Goal: Task Accomplishment & Management: Manage account settings

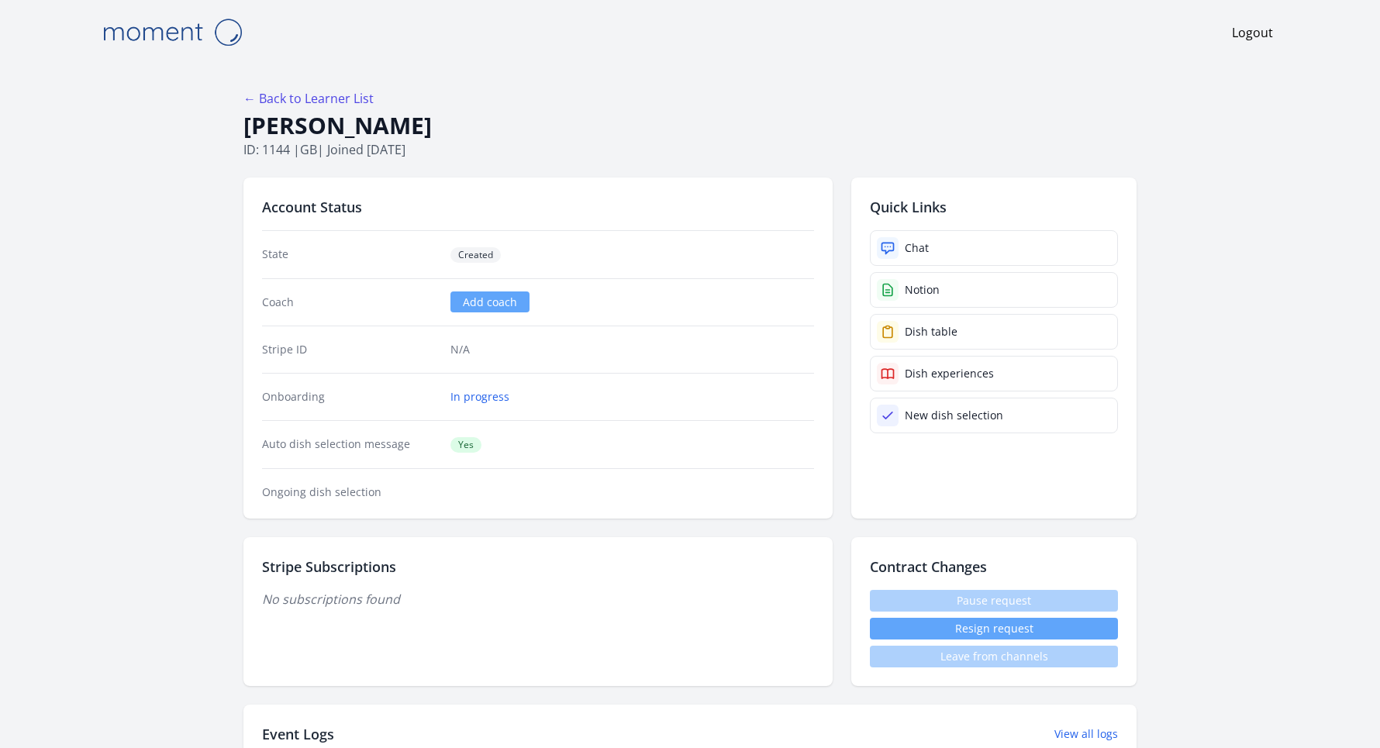
scroll to position [581, 0]
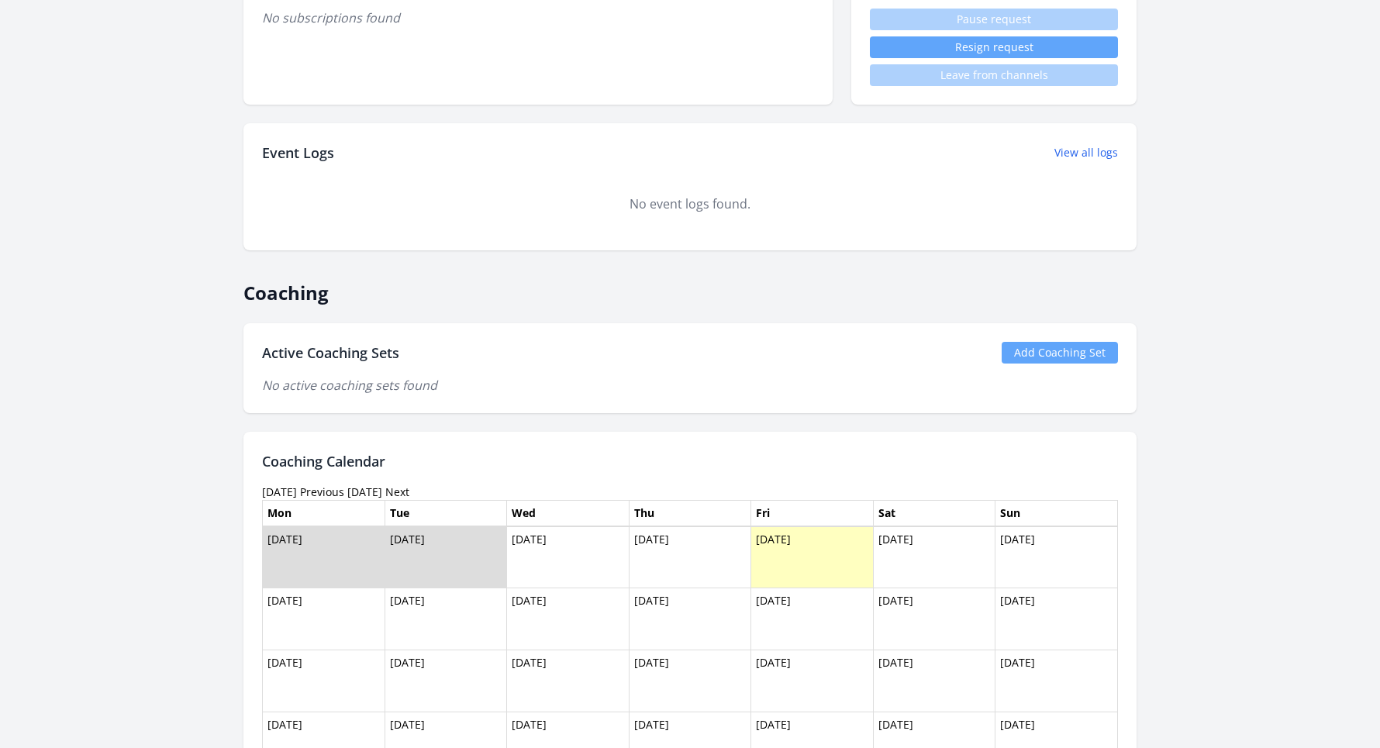
click at [1052, 350] on link "Add Coaching Set" at bounding box center [1059, 353] width 116 height 22
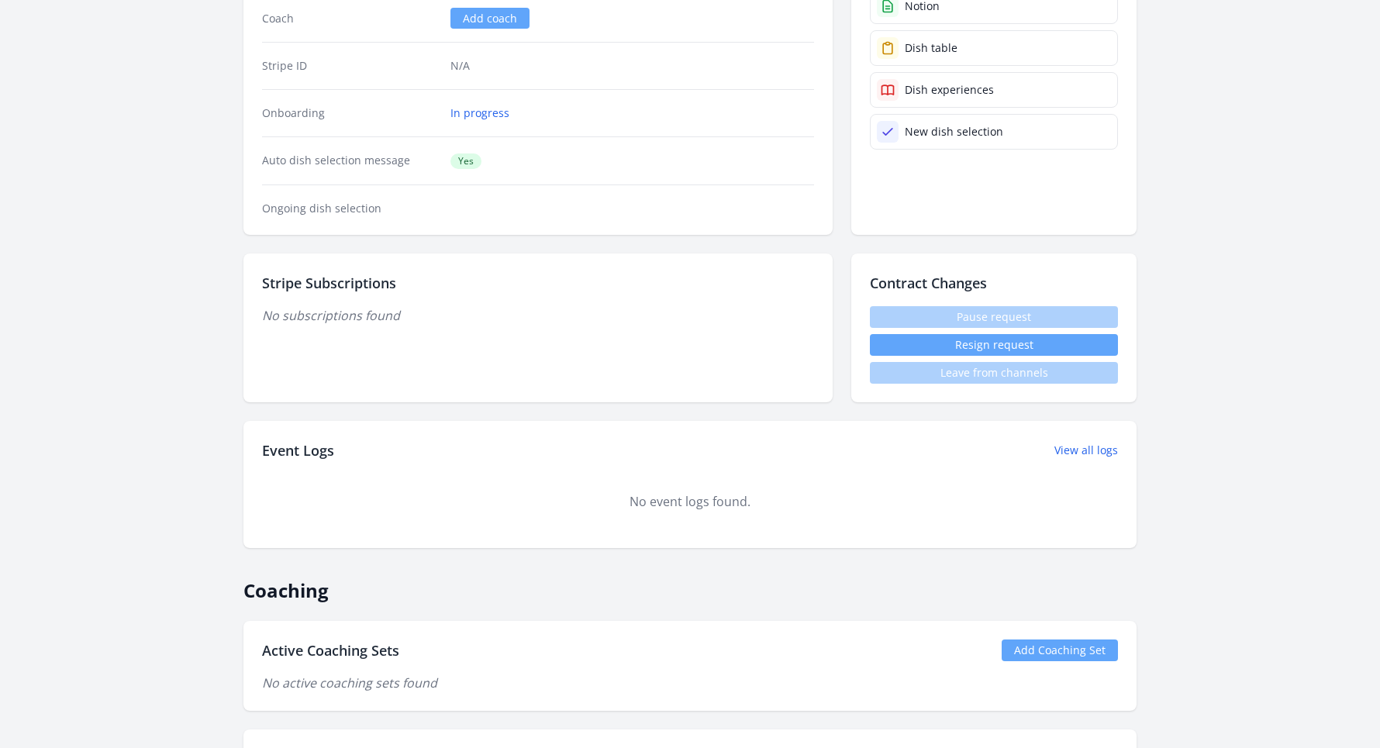
scroll to position [708, 0]
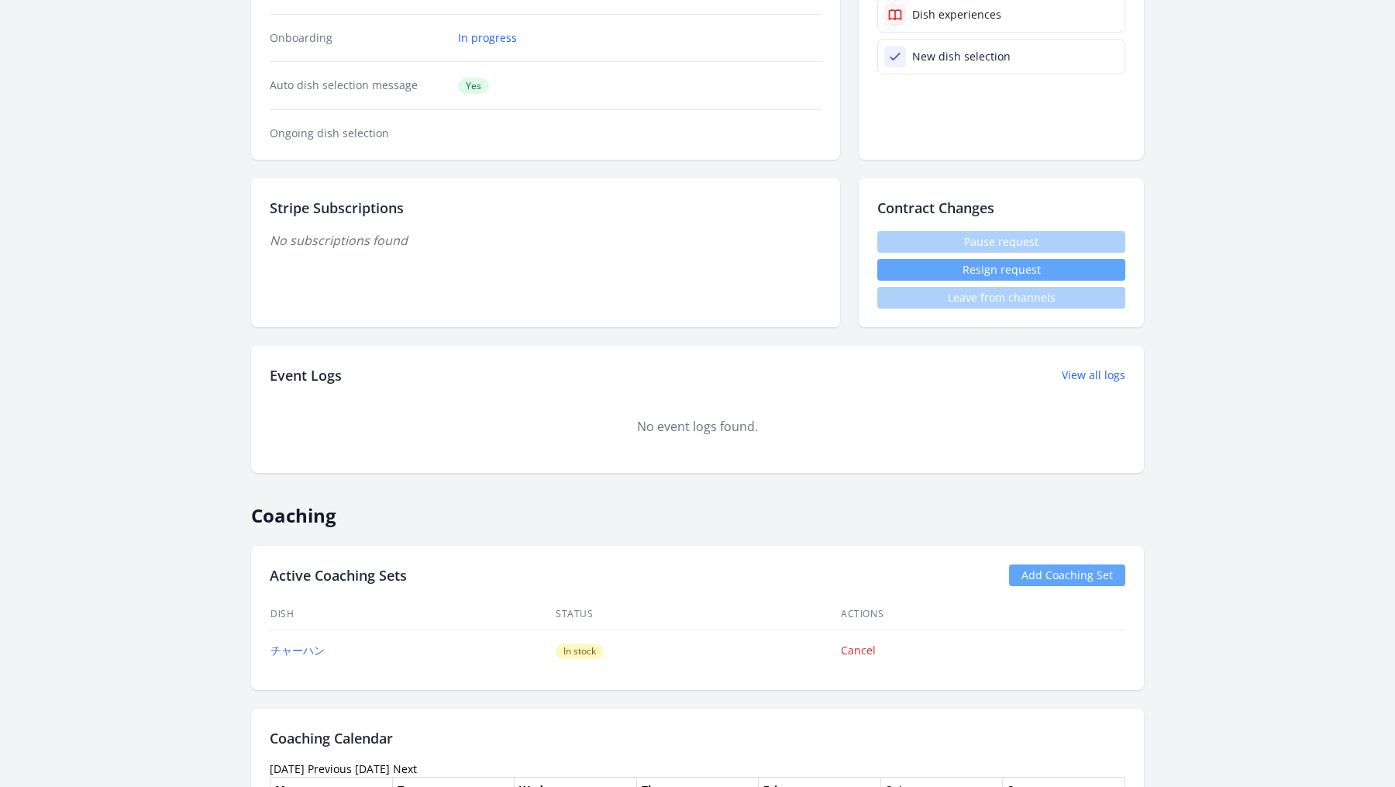
scroll to position [299, 0]
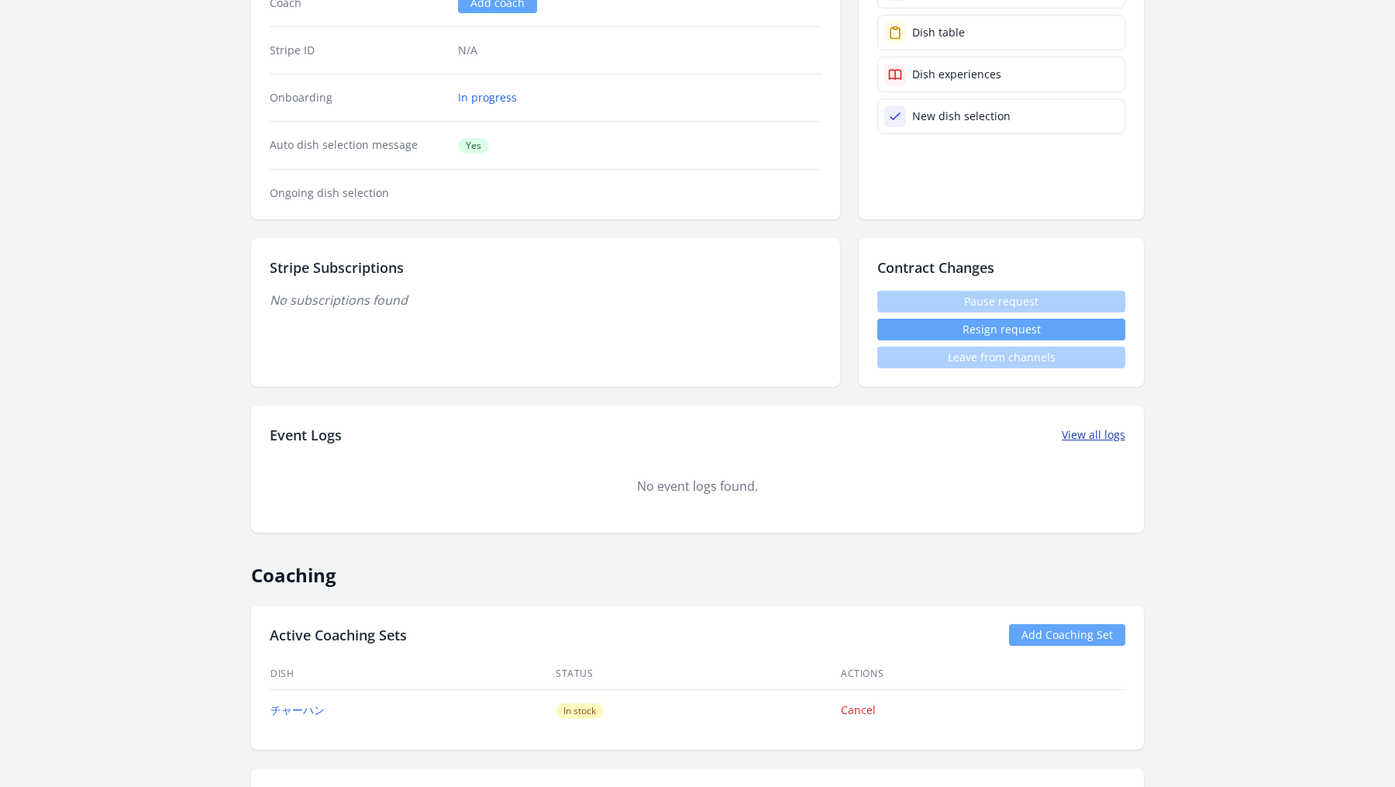
click at [1088, 433] on link "View all logs" at bounding box center [1094, 435] width 64 height 16
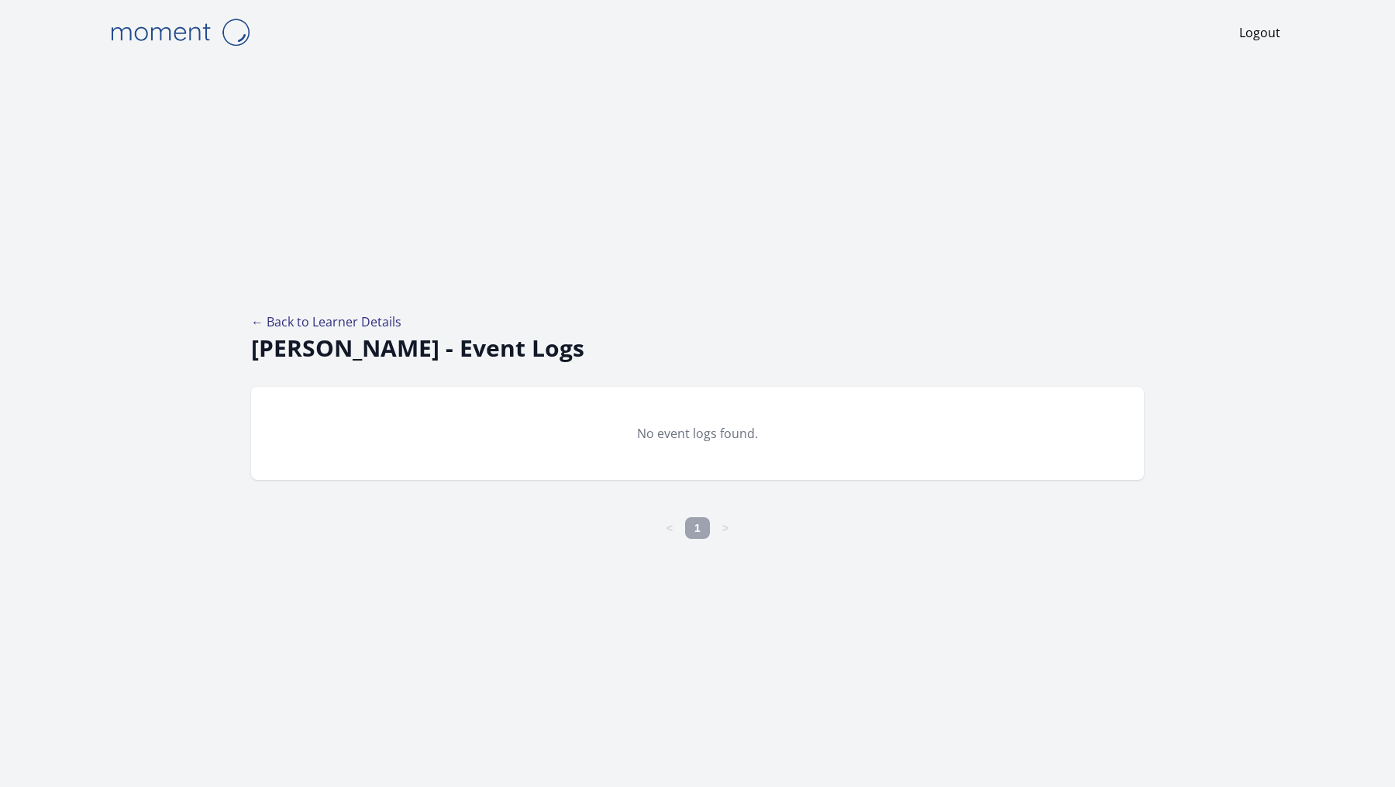
click at [309, 322] on link "← Back to Learner Details" at bounding box center [326, 321] width 150 height 17
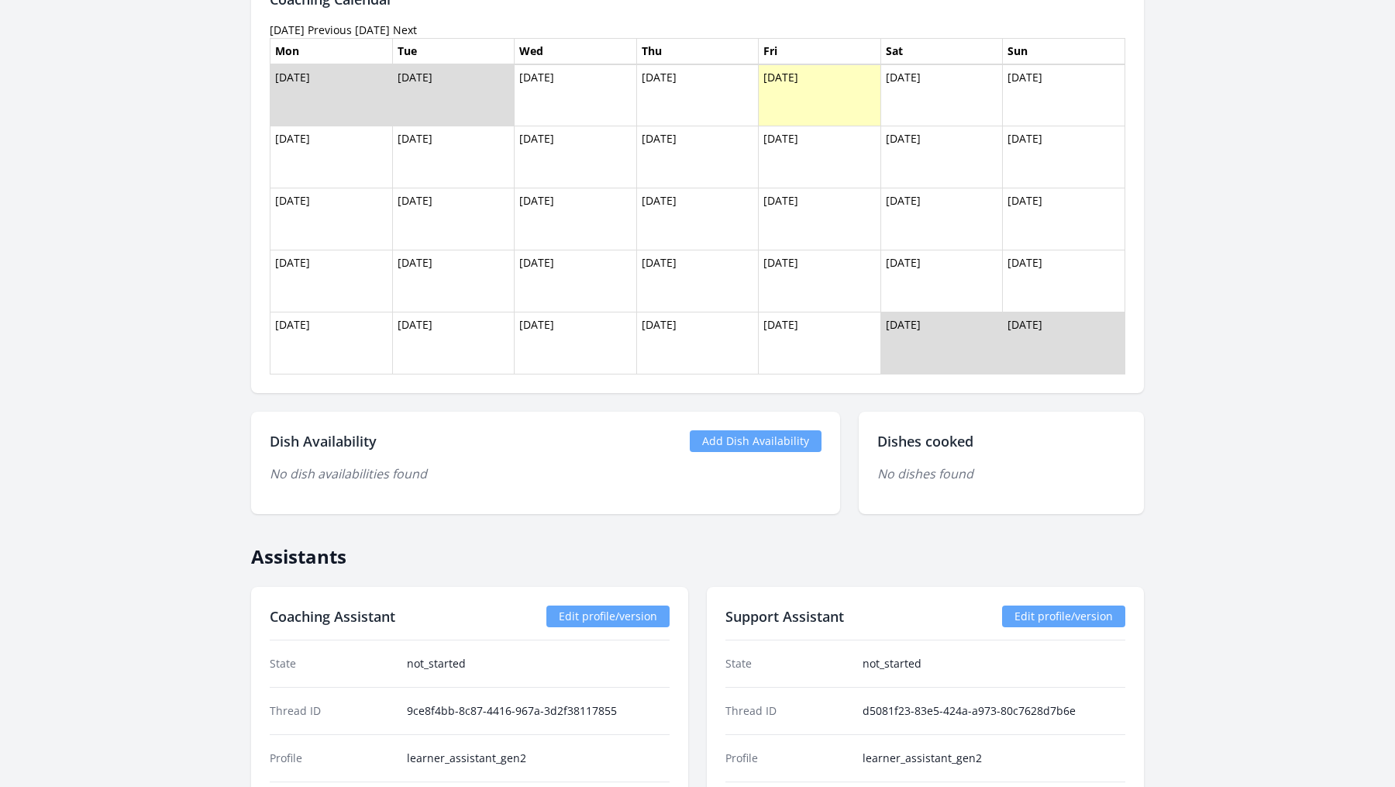
scroll to position [944, 0]
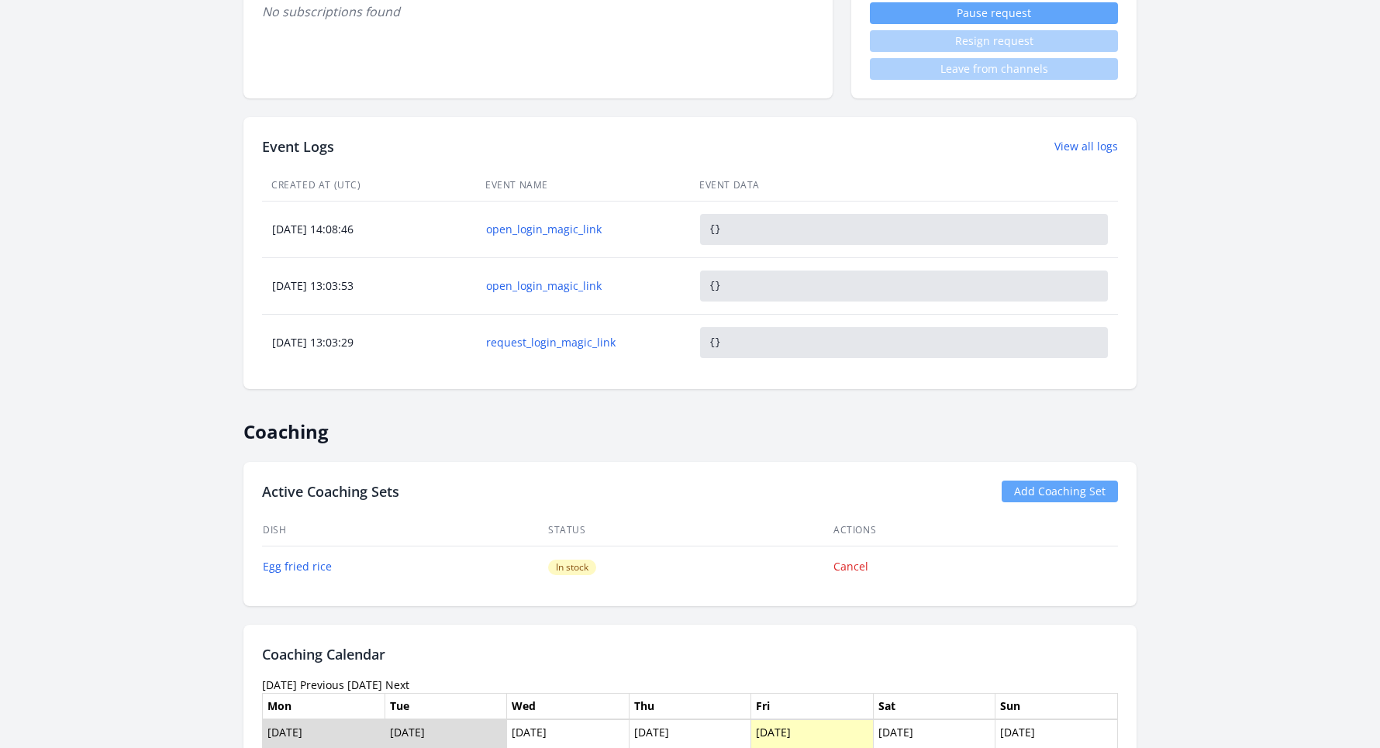
scroll to position [649, 0]
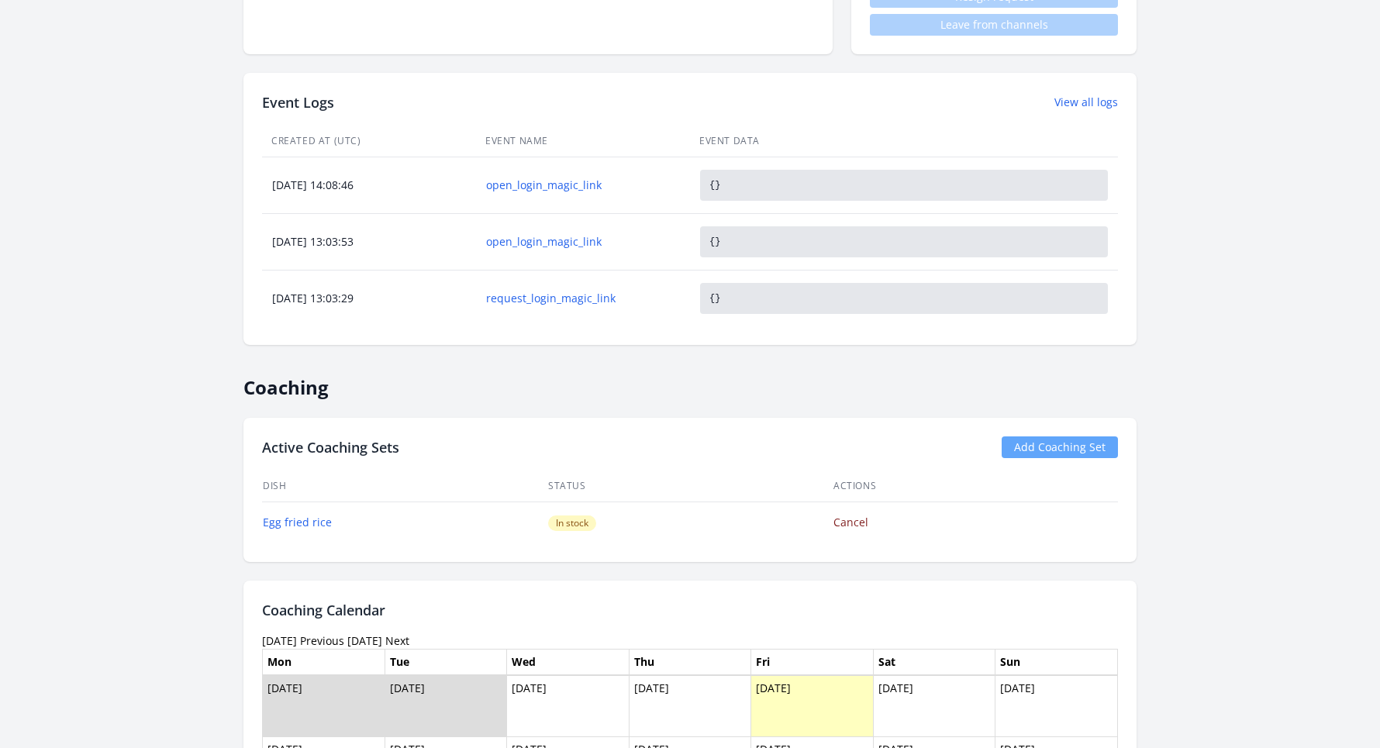
click at [836, 515] on link "Cancel" at bounding box center [850, 522] width 35 height 15
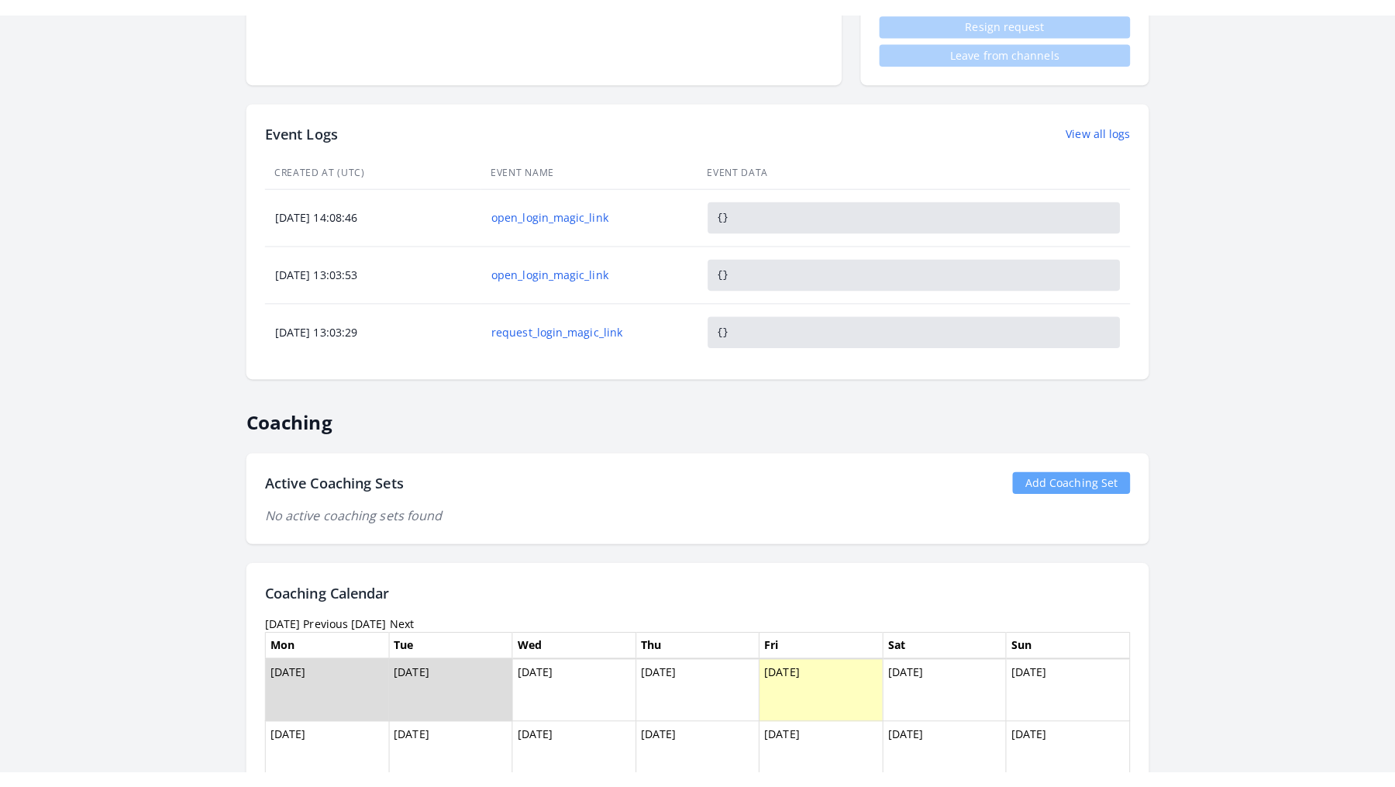
scroll to position [645, 0]
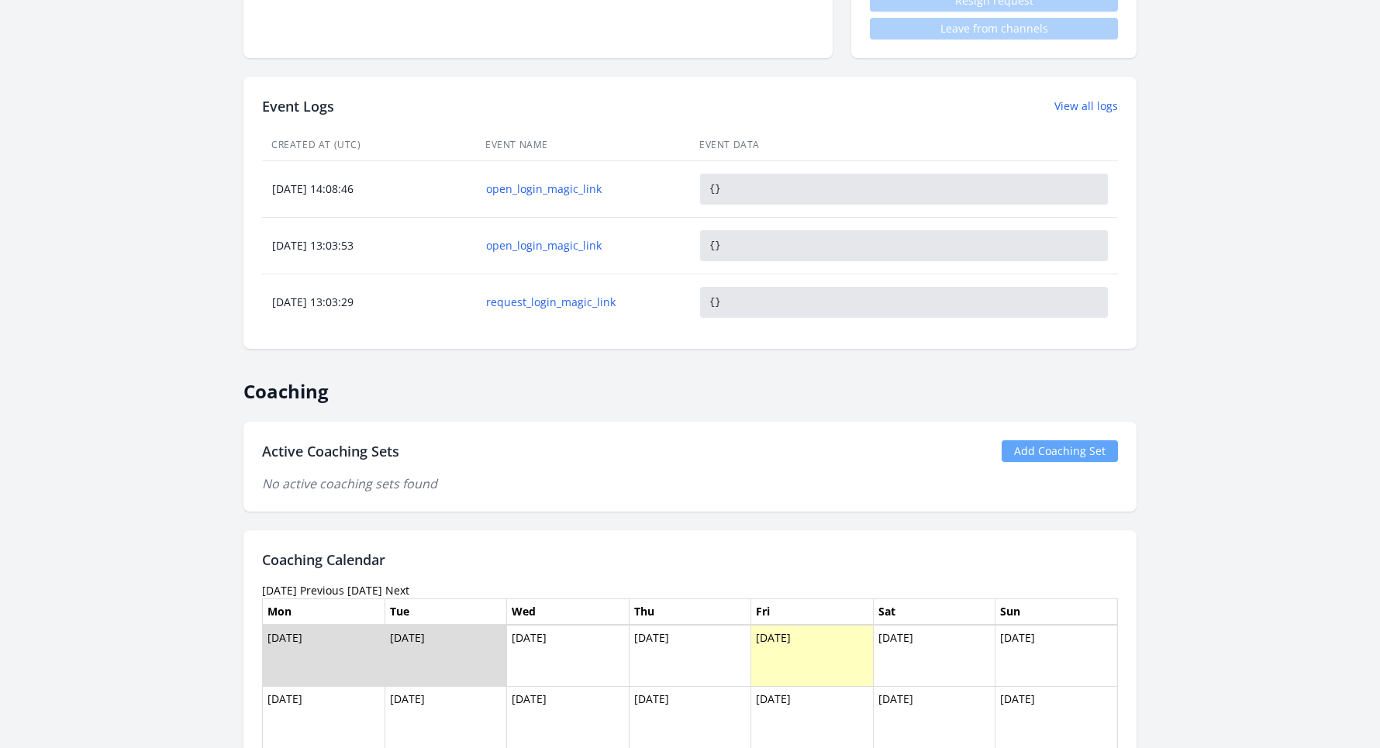
click at [1046, 440] on link "Add Coaching Set" at bounding box center [1059, 451] width 116 height 22
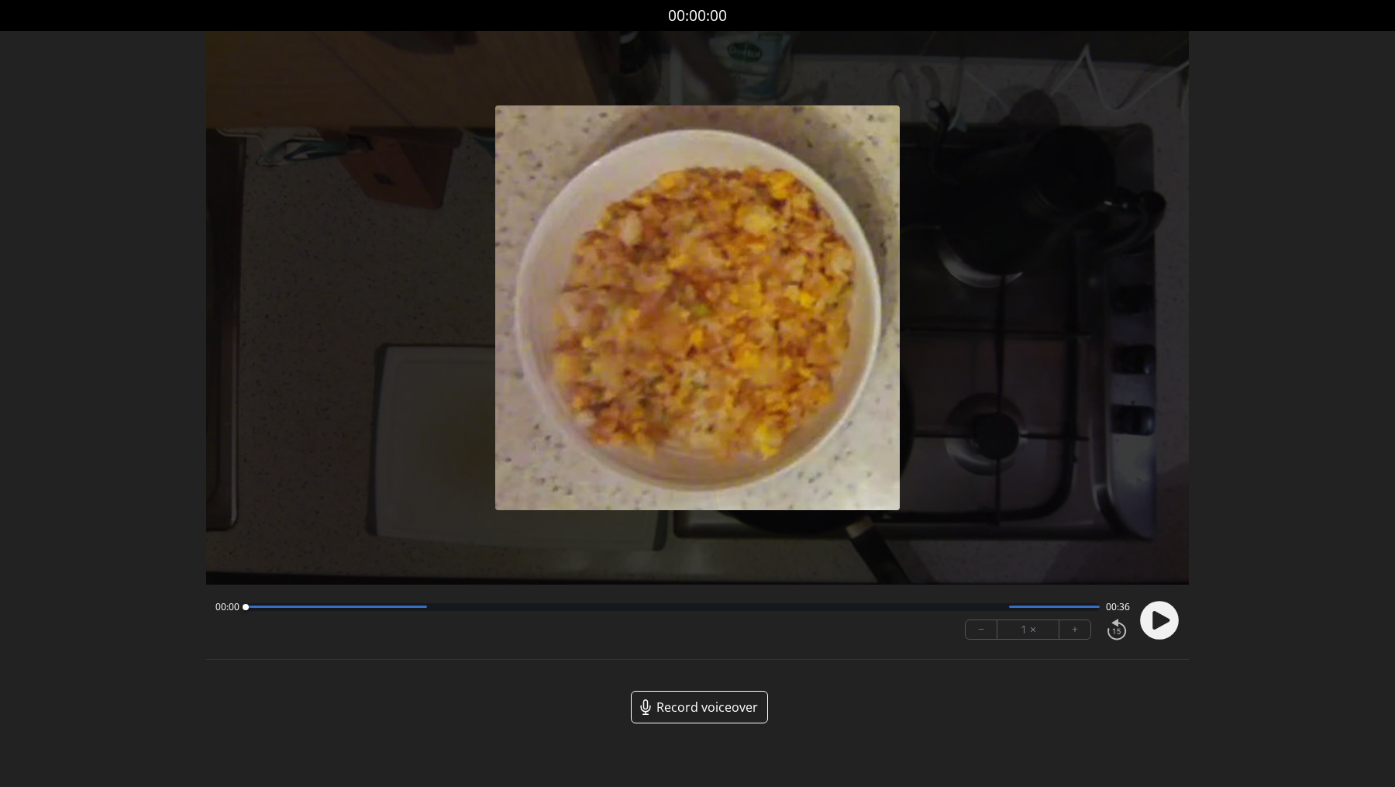
click at [1156, 626] on icon at bounding box center [1161, 620] width 17 height 19
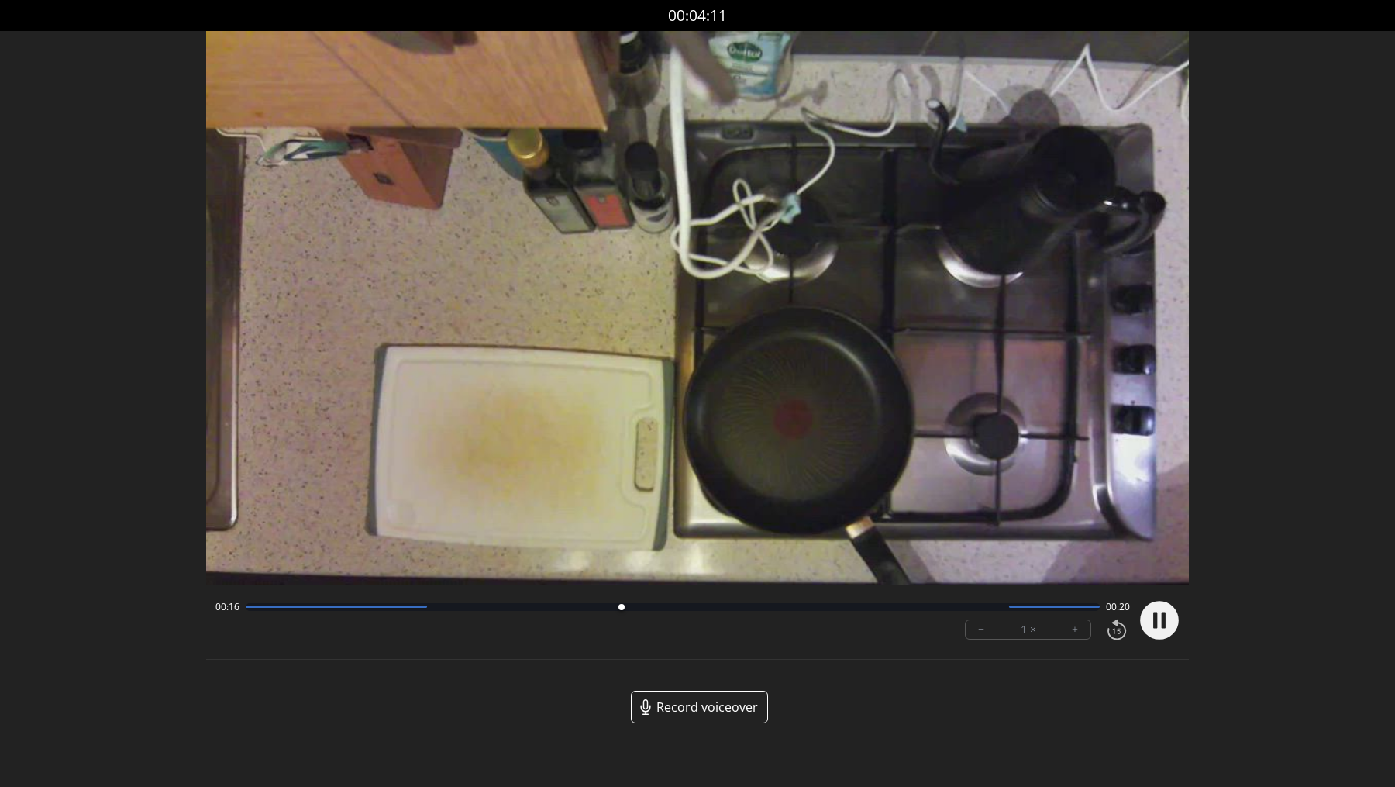
click at [1318, 574] on div "Discard Recording? You will not be able to recover this once discarded. Cancel …" at bounding box center [697, 374] width 1395 height 748
click at [1167, 617] on circle at bounding box center [1160, 620] width 39 height 39
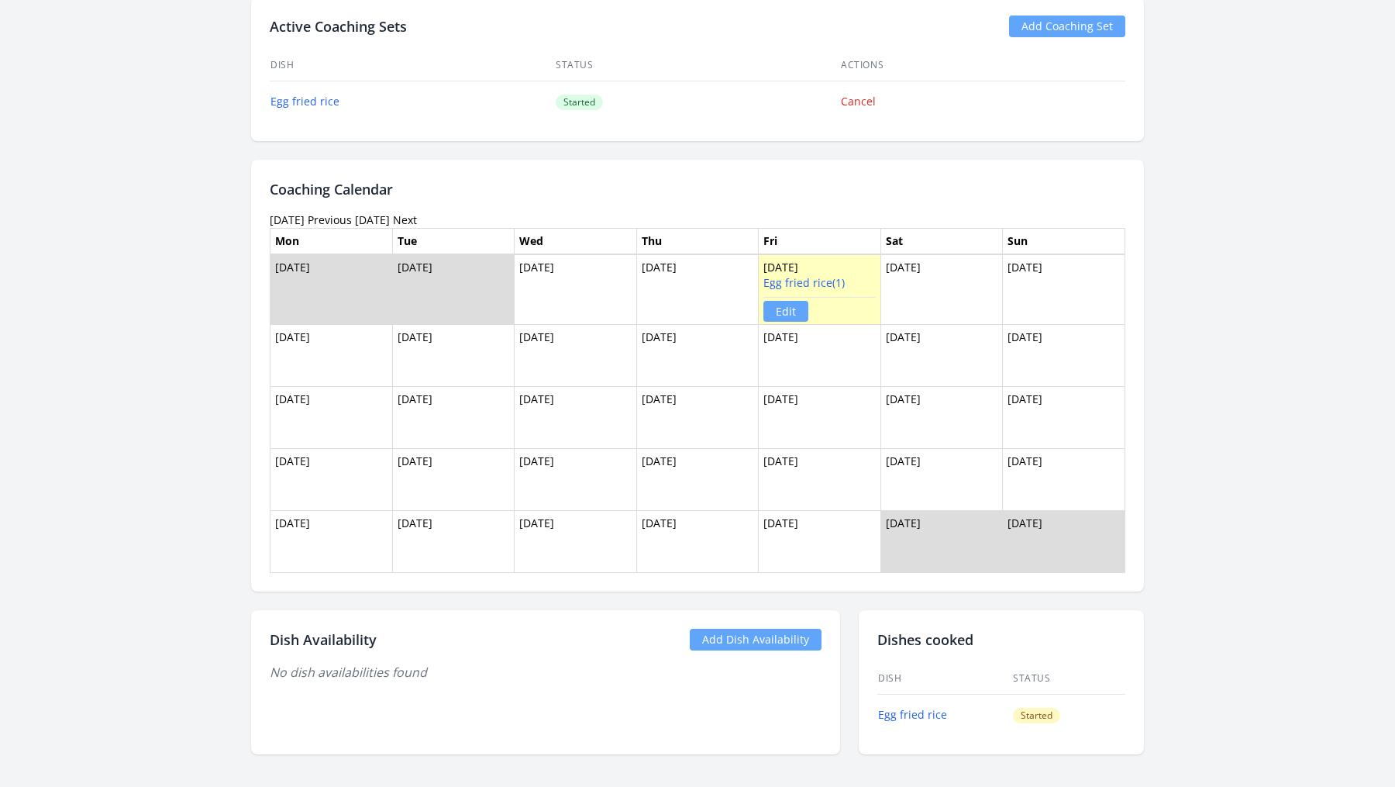
scroll to position [1015, 0]
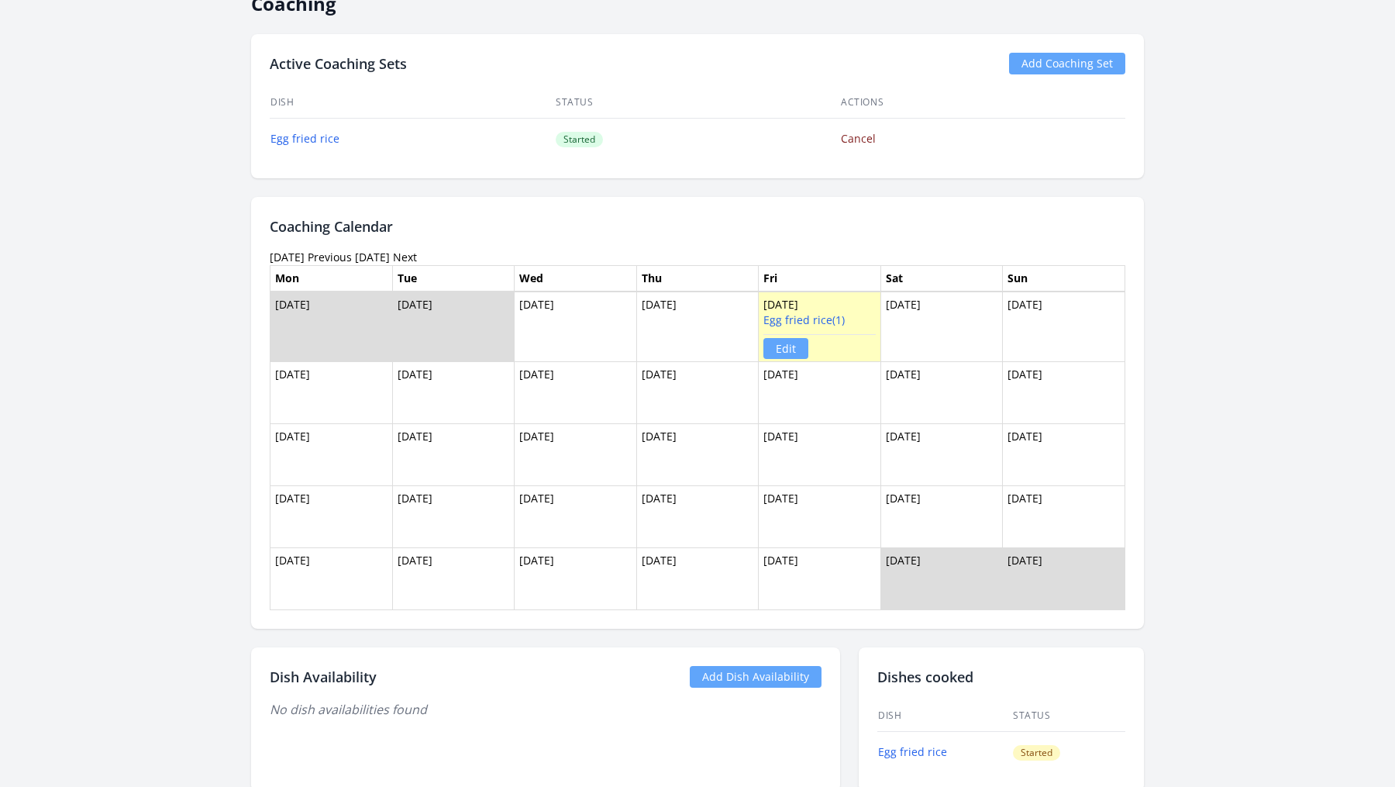
click at [846, 135] on link "Cancel" at bounding box center [858, 138] width 35 height 15
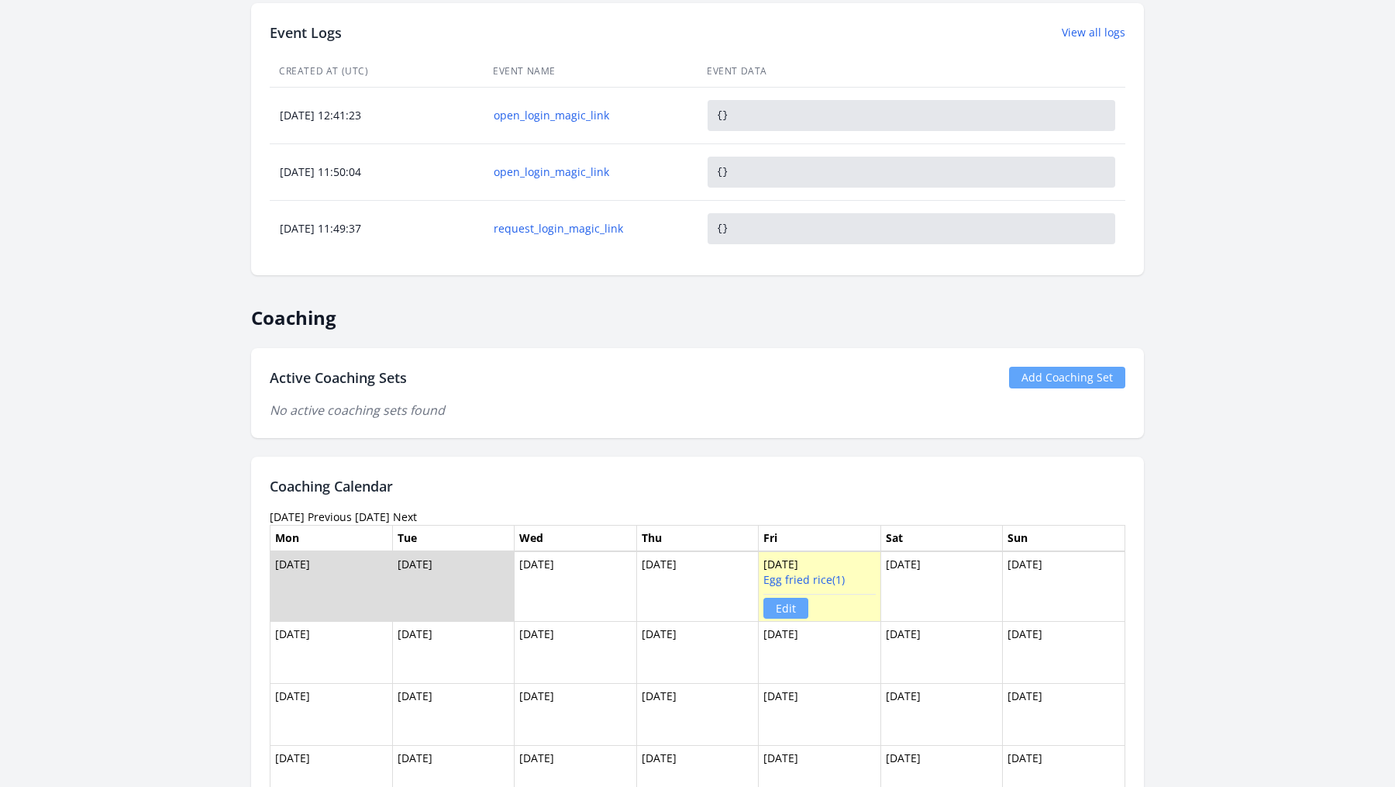
scroll to position [750, 0]
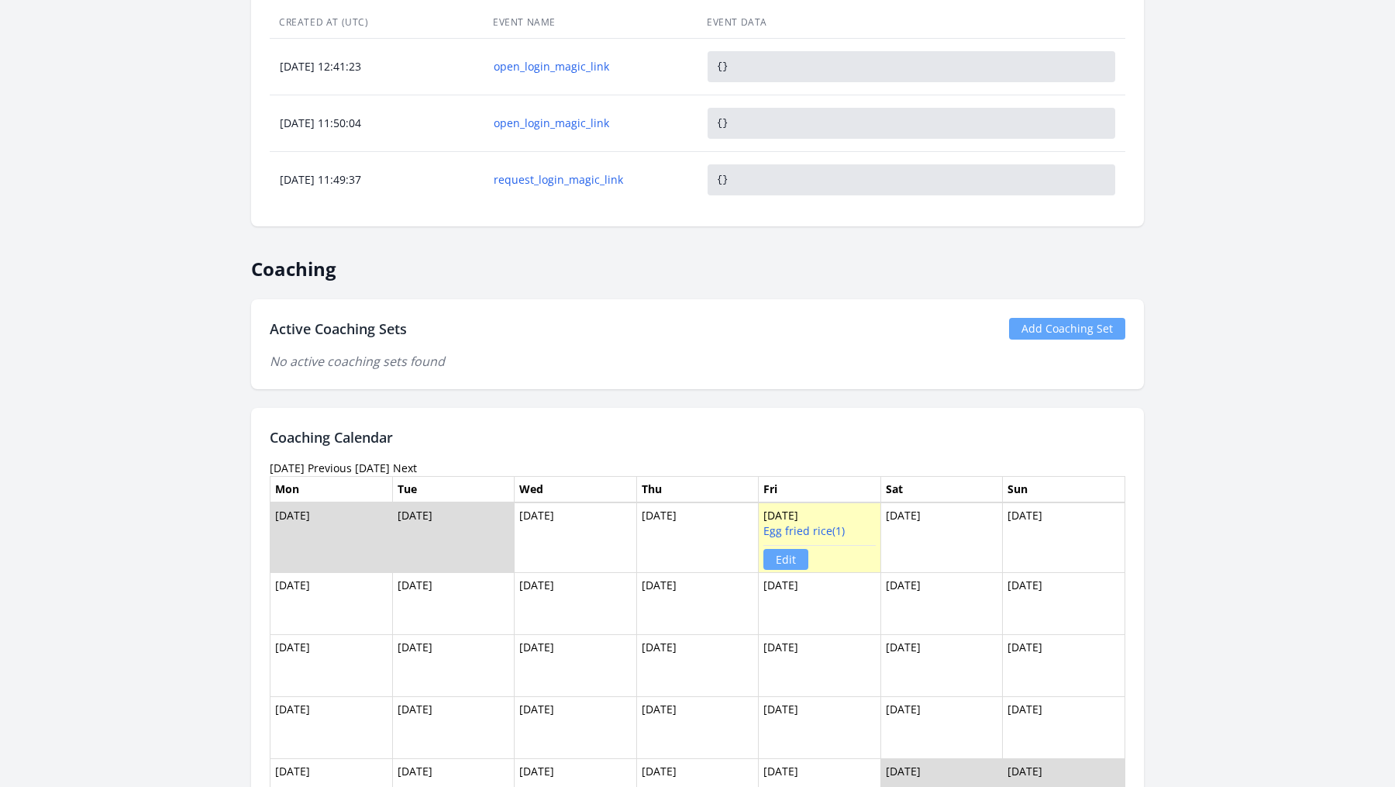
click at [1088, 333] on link "Add Coaching Set" at bounding box center [1067, 329] width 116 height 22
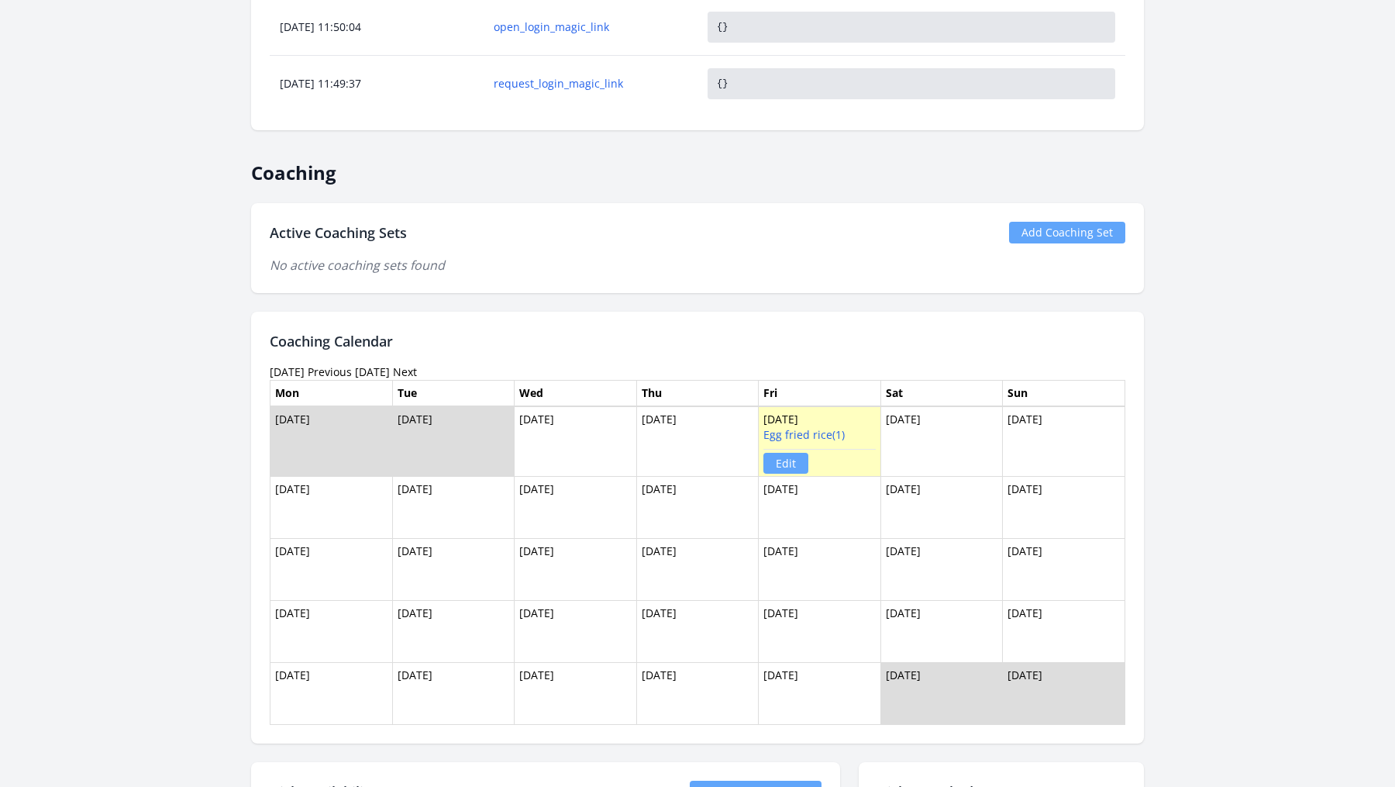
scroll to position [960, 0]
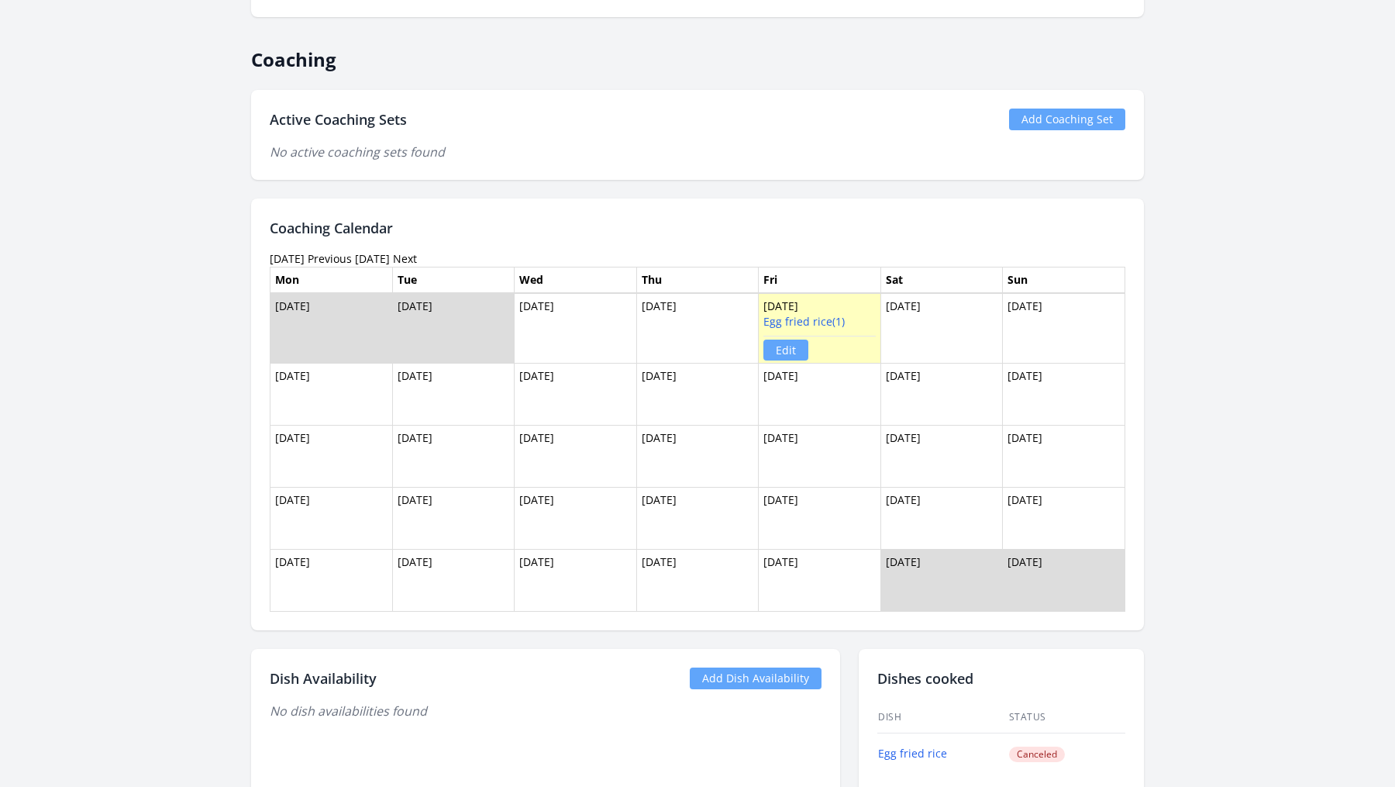
click at [798, 340] on link "Edit" at bounding box center [786, 350] width 45 height 21
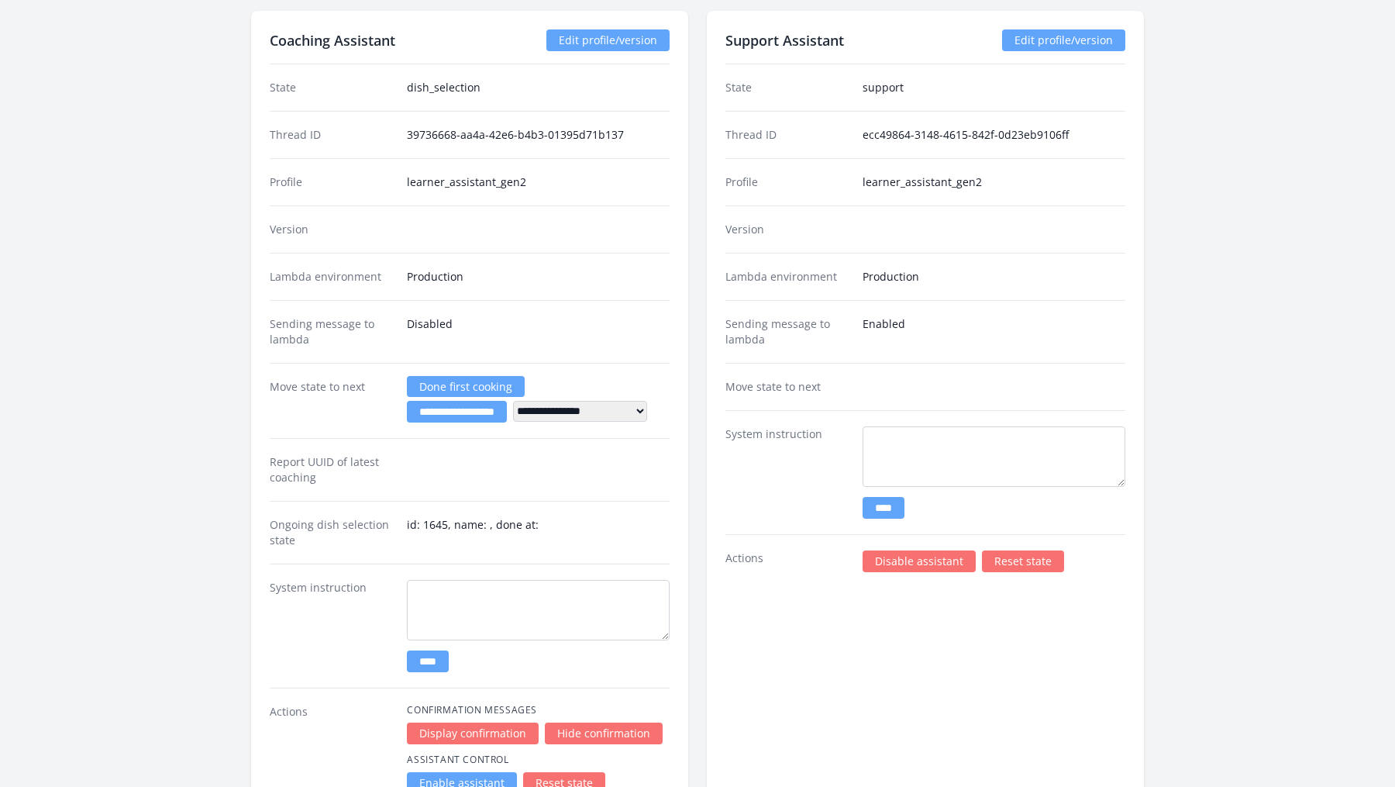
scroll to position [2017, 0]
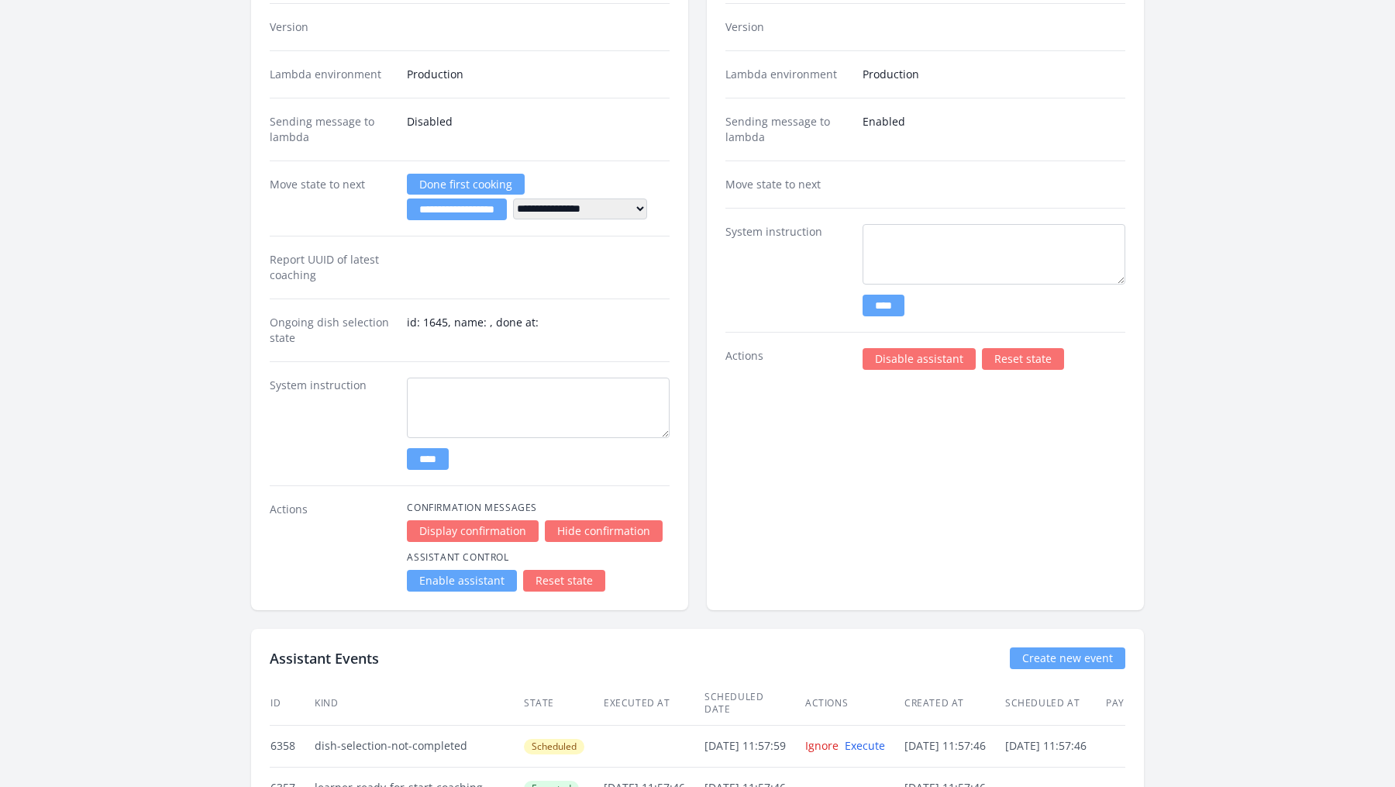
click at [474, 570] on link "Enable assistant" at bounding box center [462, 581] width 110 height 22
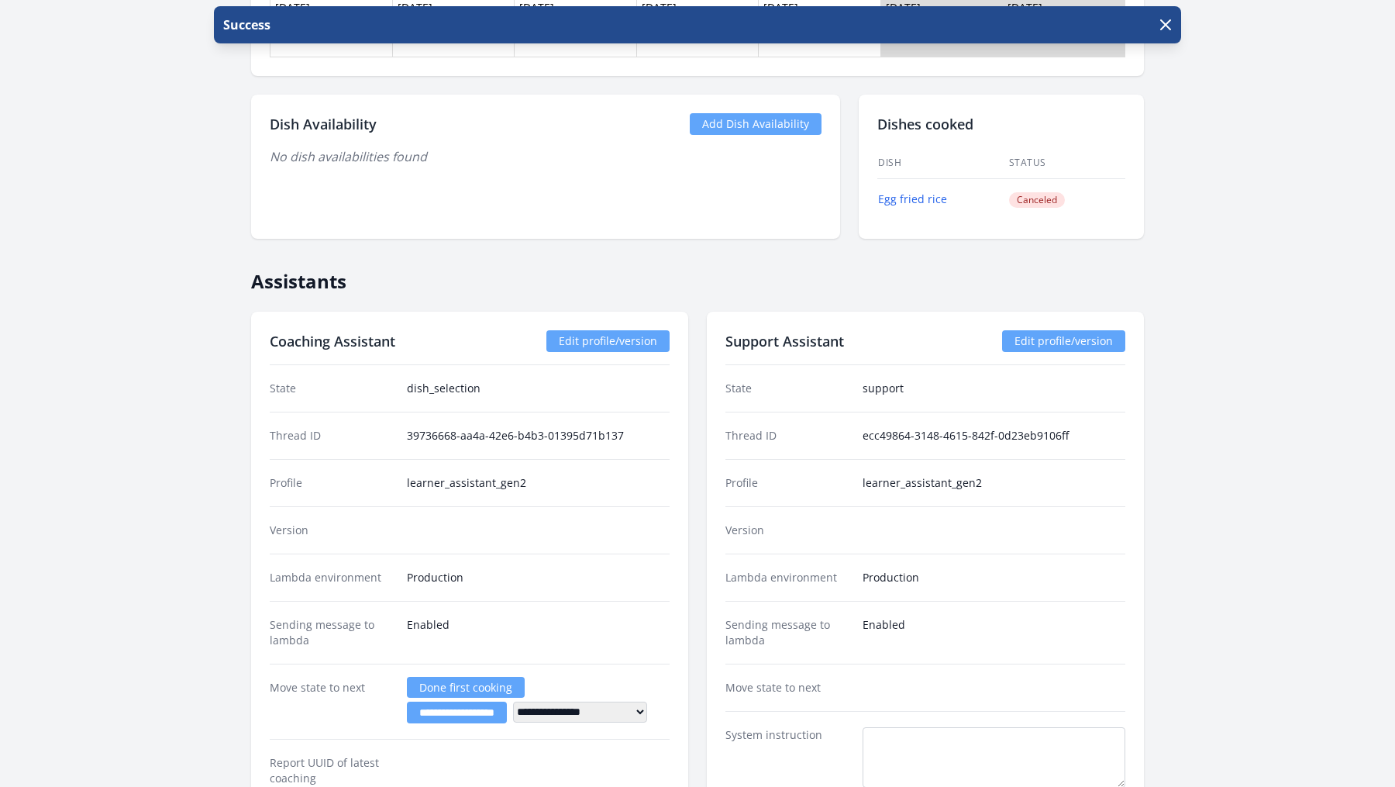
scroll to position [1505, 0]
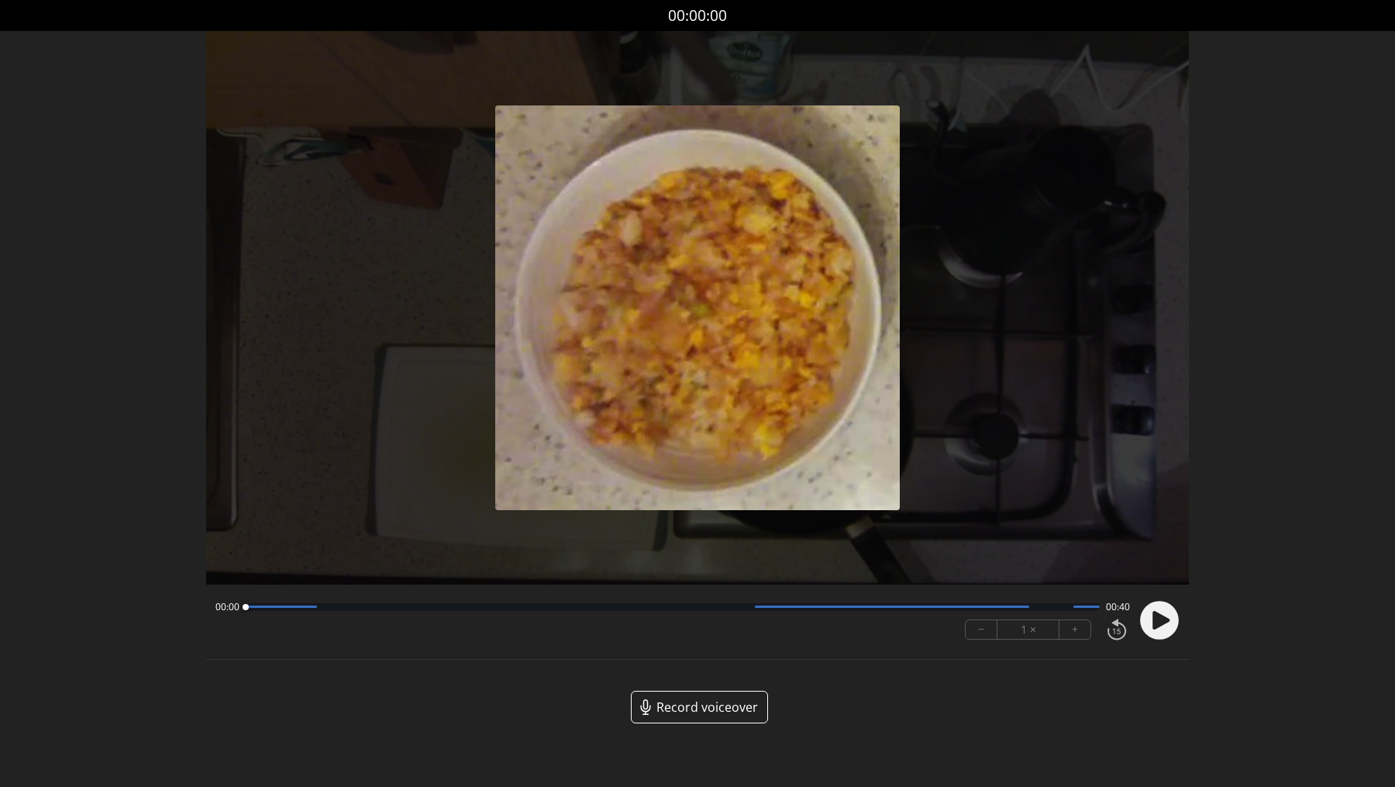
click at [1150, 622] on circle at bounding box center [1160, 620] width 39 height 39
